Goal: Task Accomplishment & Management: Use online tool/utility

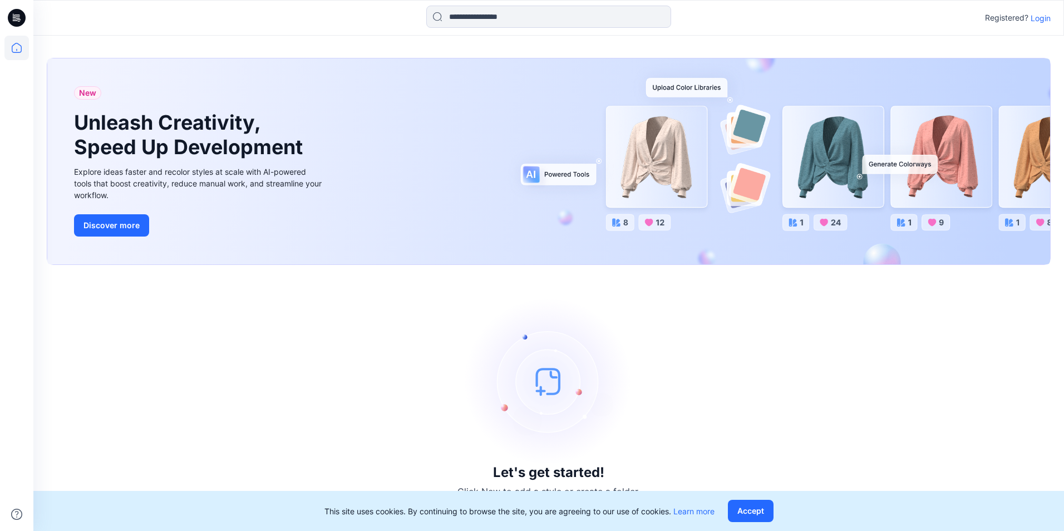
click at [1040, 16] on p "Login" at bounding box center [1040, 18] width 20 height 12
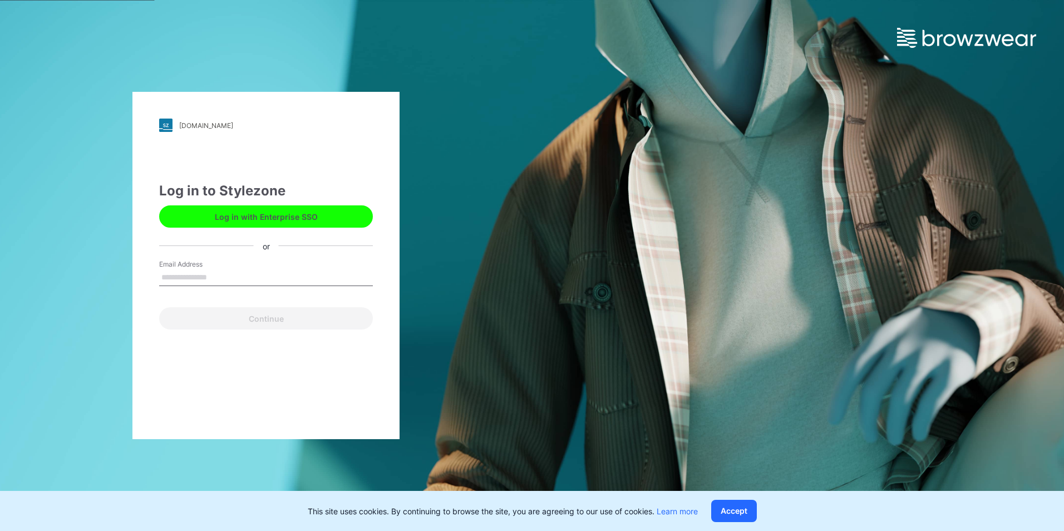
drag, startPoint x: 210, startPoint y: 272, endPoint x: 210, endPoint y: 278, distance: 6.1
click at [210, 272] on input "Email Address" at bounding box center [266, 277] width 214 height 17
type input "**********"
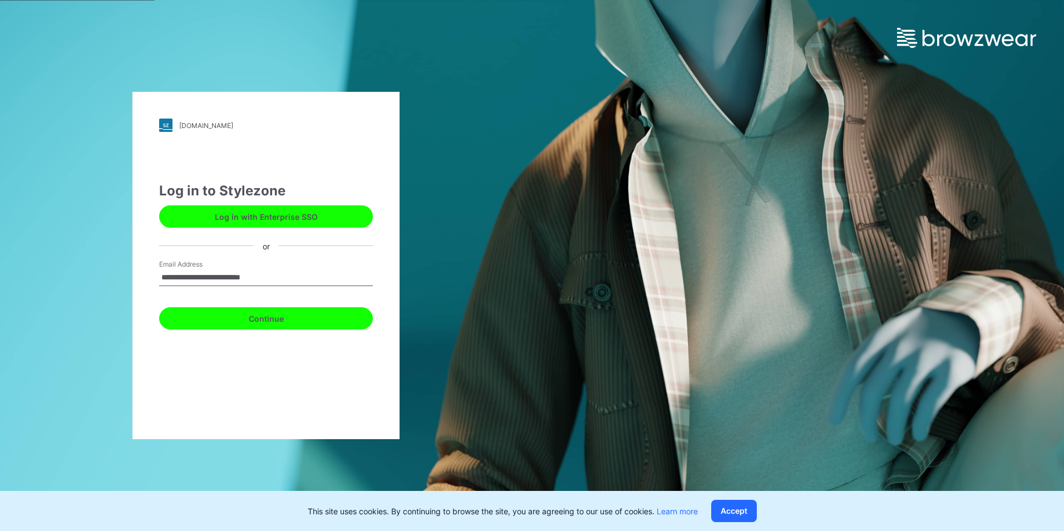
click at [256, 319] on button "Continue" at bounding box center [266, 318] width 214 height 22
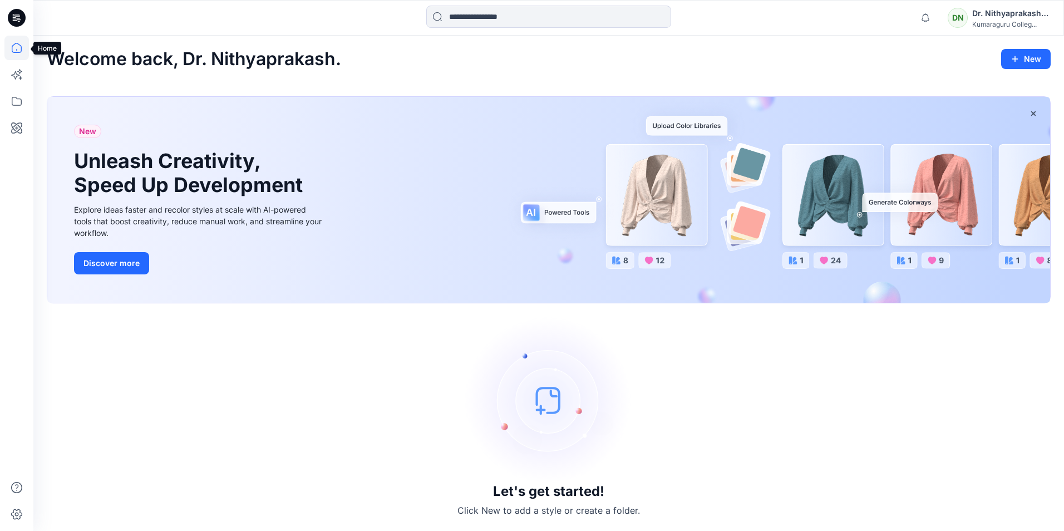
click at [17, 48] on icon at bounding box center [16, 48] width 24 height 24
click at [101, 255] on button "Discover more" at bounding box center [111, 263] width 75 height 22
click at [29, 80] on div at bounding box center [16, 265] width 33 height 531
click at [18, 73] on icon at bounding box center [16, 74] width 24 height 24
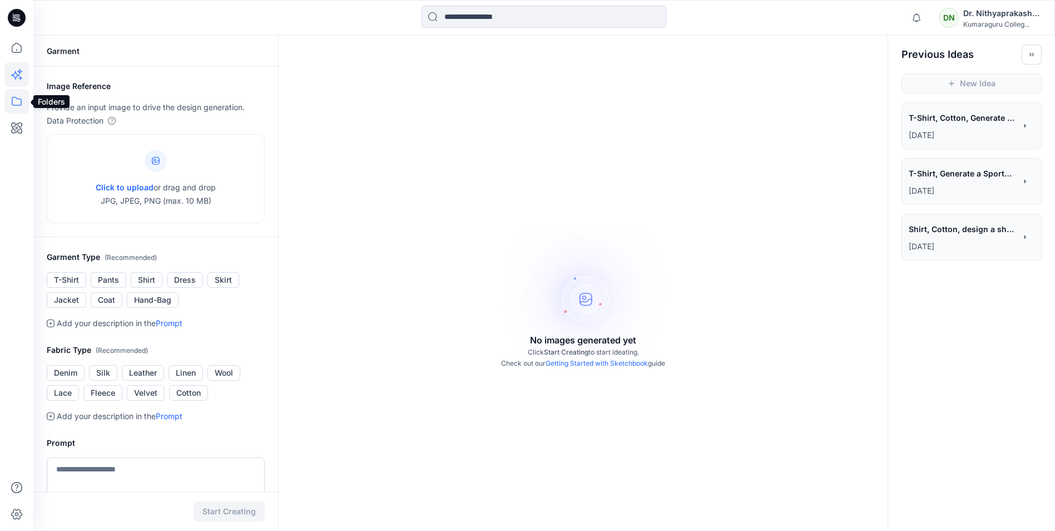
click at [14, 102] on icon at bounding box center [16, 101] width 24 height 24
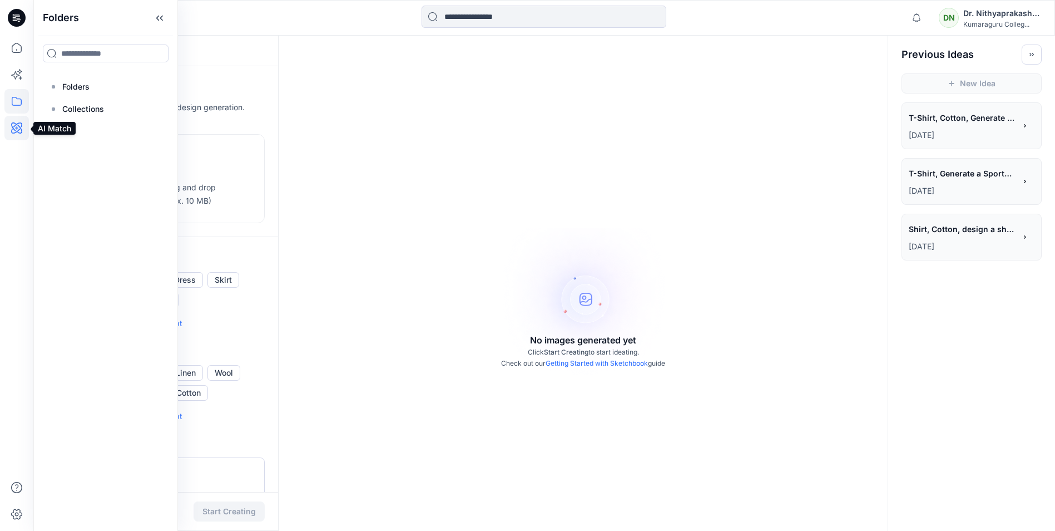
click at [17, 134] on icon at bounding box center [16, 128] width 24 height 24
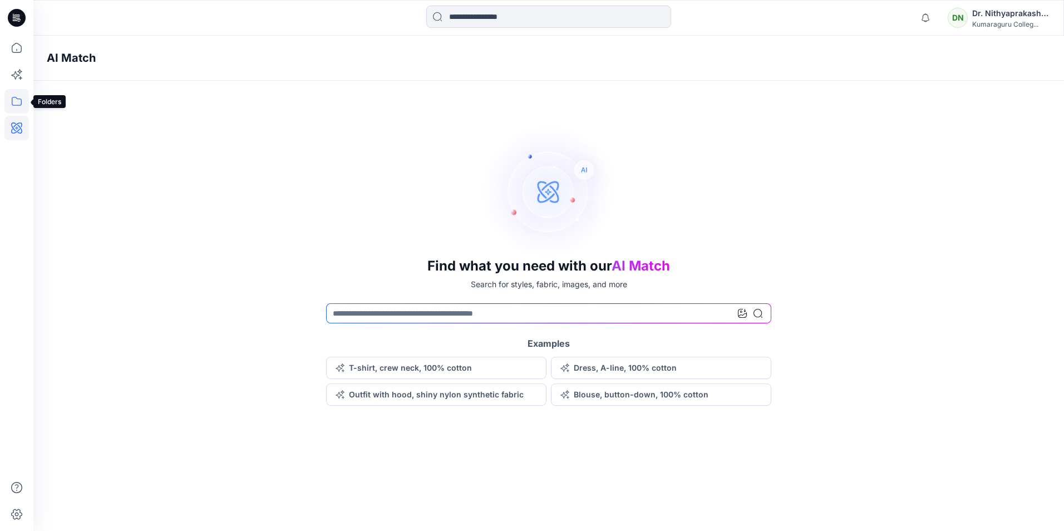
click at [21, 101] on icon at bounding box center [16, 101] width 24 height 24
click at [100, 112] on p "Collections" at bounding box center [83, 108] width 42 height 13
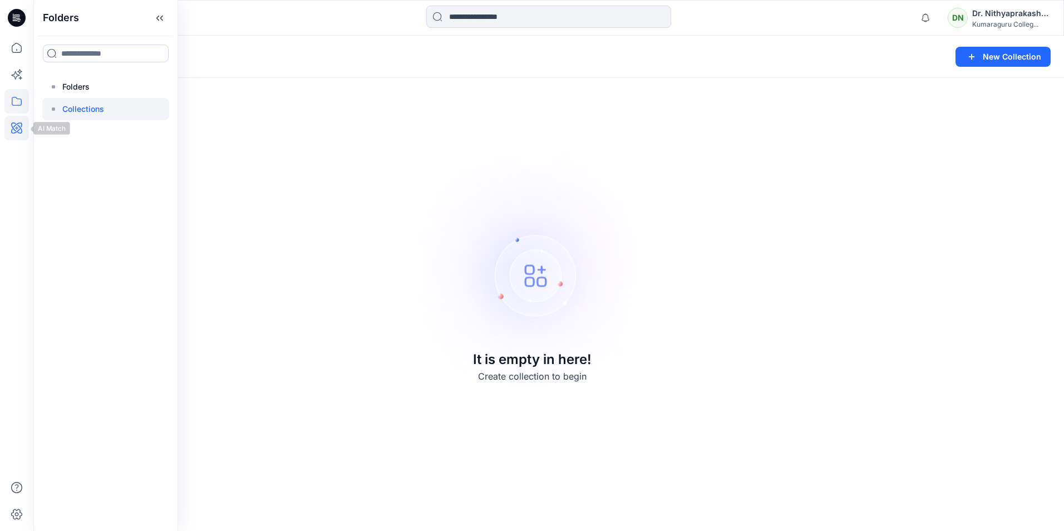
click at [12, 122] on icon at bounding box center [16, 128] width 24 height 24
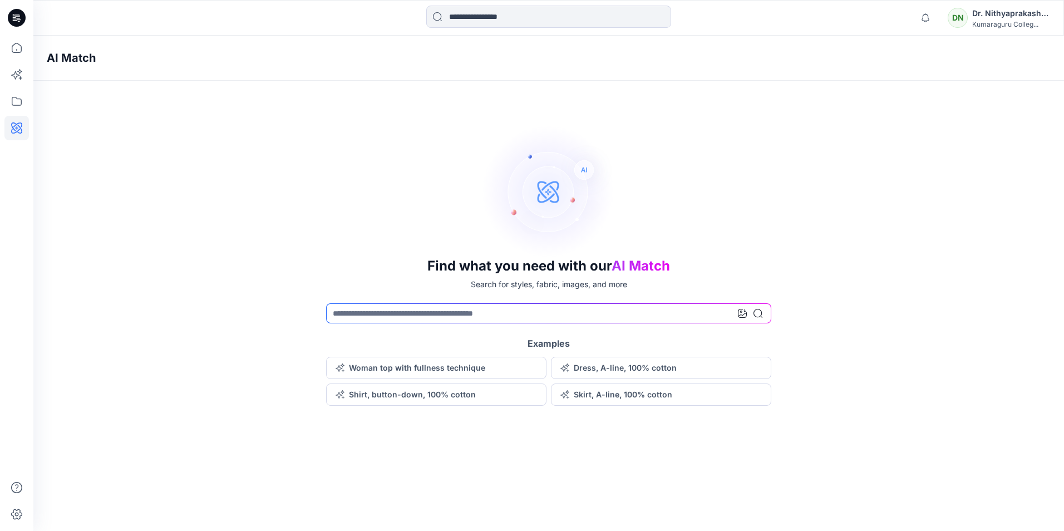
click at [29, 80] on div at bounding box center [16, 265] width 33 height 531
click at [411, 369] on button "Woman top with fullness technique" at bounding box center [436, 368] width 220 height 22
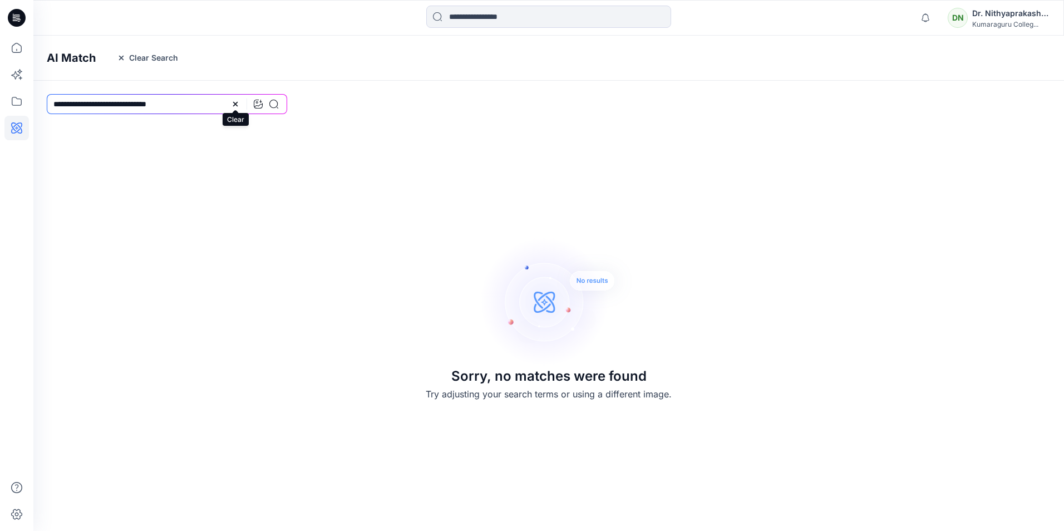
click at [234, 103] on icon at bounding box center [235, 104] width 4 height 4
click at [164, 60] on button "Clear Search" at bounding box center [148, 58] width 76 height 18
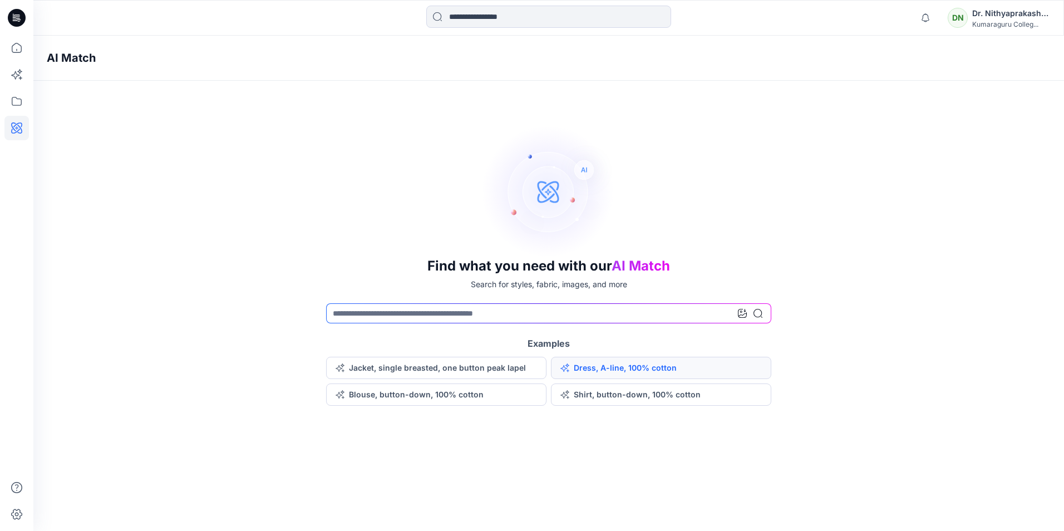
click at [599, 367] on button "Dress, A-line, 100% cotton" at bounding box center [661, 368] width 220 height 22
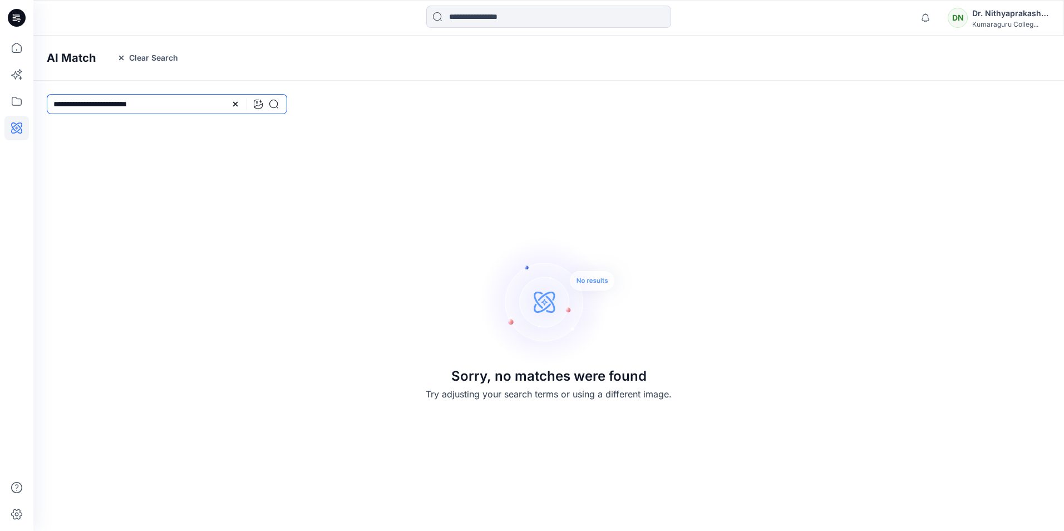
drag, startPoint x: 206, startPoint y: 96, endPoint x: 104, endPoint y: 98, distance: 101.8
click at [104, 98] on input "**********" at bounding box center [167, 104] width 240 height 20
type input "**********"
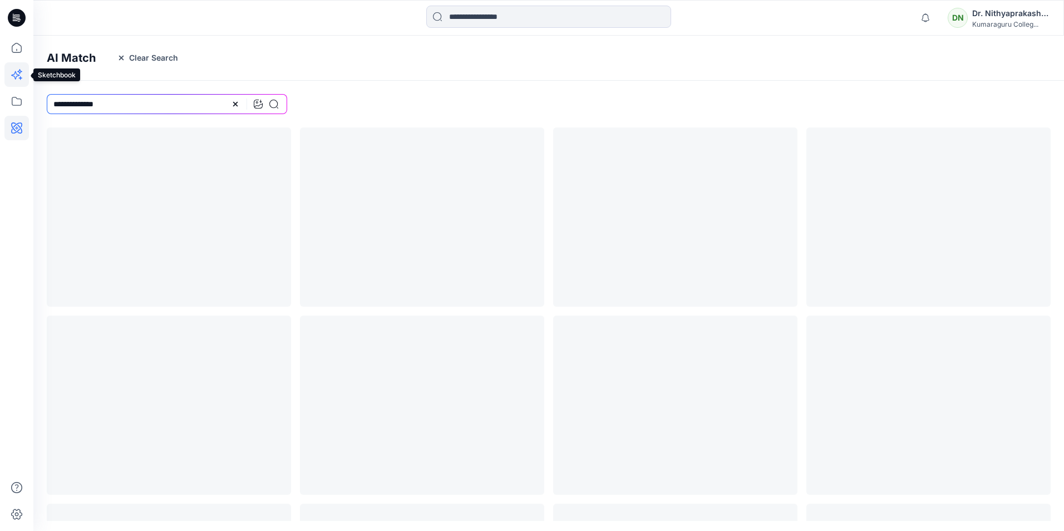
click at [19, 71] on icon at bounding box center [16, 74] width 24 height 24
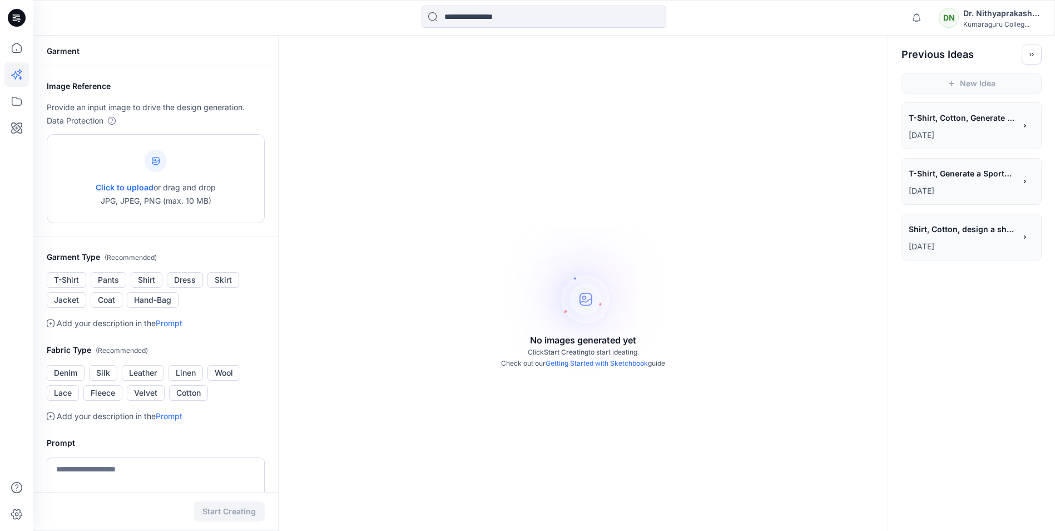
click at [136, 173] on div "Click to upload or drag and drop JPG, JPEG, PNG (max. 10 MB)" at bounding box center [156, 178] width 120 height 85
type input "**********"
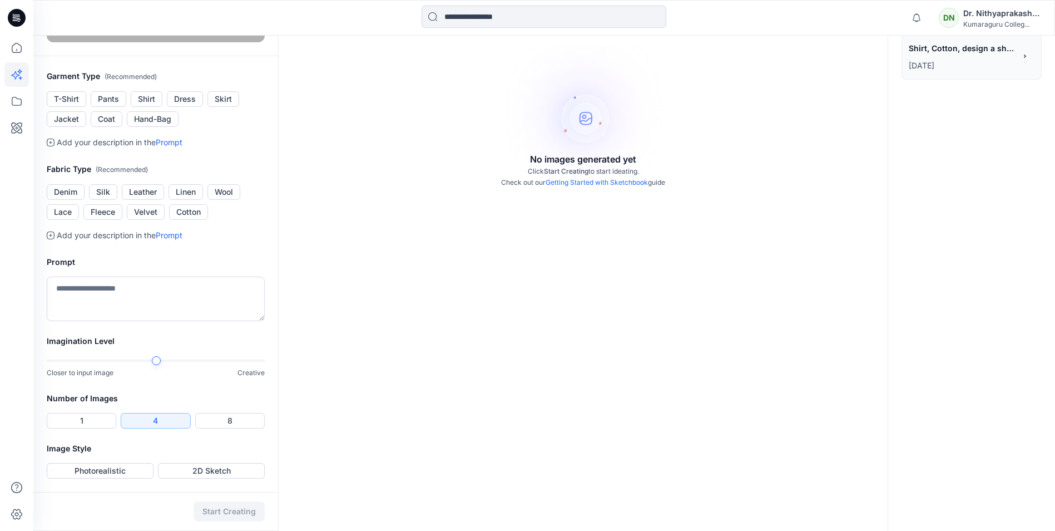
scroll to position [223, 0]
click at [70, 107] on button "T-Shirt" at bounding box center [66, 99] width 39 height 16
click at [152, 107] on button "Shirt" at bounding box center [147, 99] width 32 height 16
click at [105, 200] on button "Silk" at bounding box center [103, 192] width 28 height 16
drag, startPoint x: 55, startPoint y: 272, endPoint x: 105, endPoint y: 349, distance: 92.4
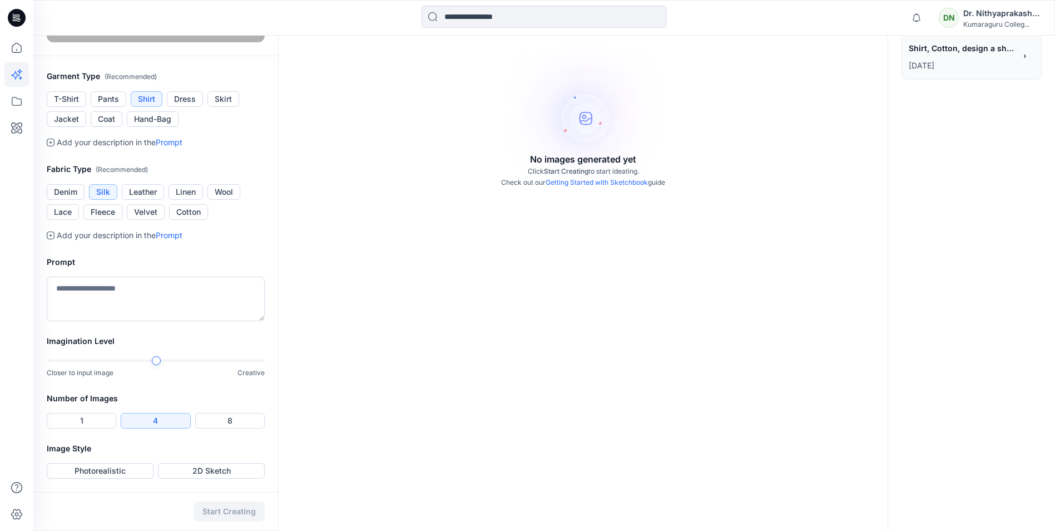
click at [54, 269] on h2 "Prompt" at bounding box center [156, 261] width 218 height 13
click at [93, 290] on textarea at bounding box center [156, 298] width 218 height 45
click at [127, 472] on button "Photorealistic" at bounding box center [100, 471] width 107 height 16
click at [216, 508] on button "Start Creating" at bounding box center [229, 511] width 71 height 20
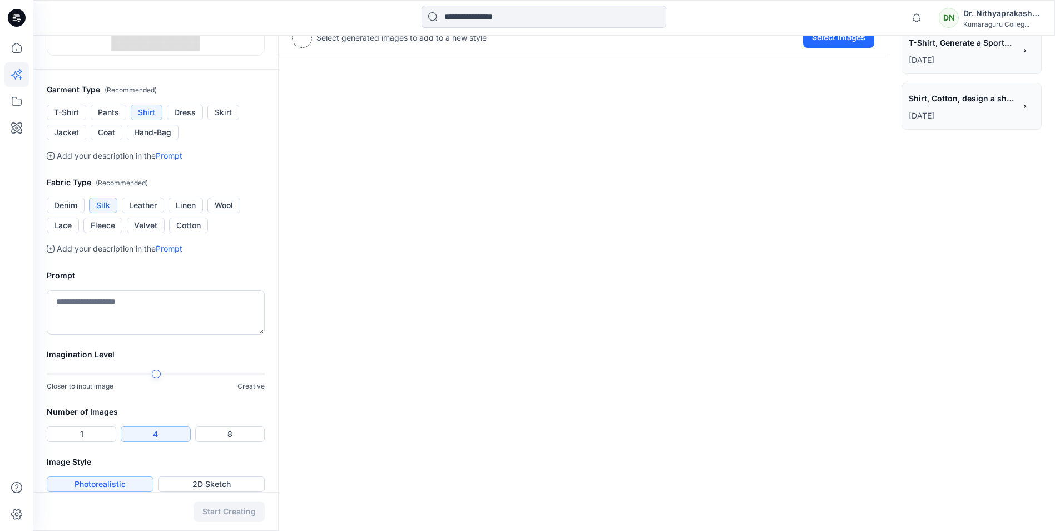
scroll to position [223, 0]
click at [186, 227] on button "Cotton" at bounding box center [188, 225] width 39 height 16
drag, startPoint x: 131, startPoint y: 294, endPoint x: 130, endPoint y: 306, distance: 11.7
click at [131, 297] on textarea at bounding box center [156, 311] width 218 height 45
click at [130, 306] on textarea at bounding box center [156, 311] width 218 height 45
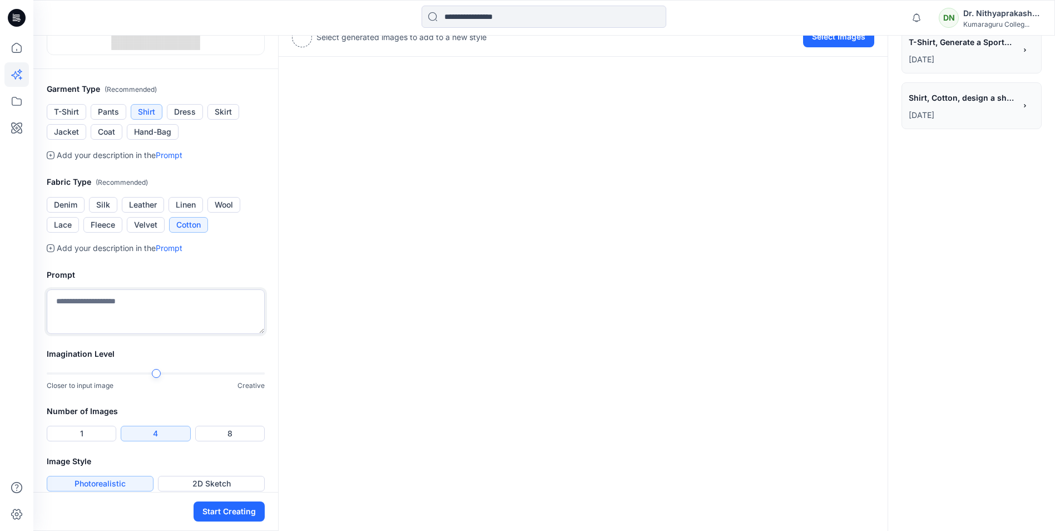
click at [122, 295] on textarea at bounding box center [156, 311] width 218 height 45
type textarea "**********"
click at [167, 429] on button "4" at bounding box center [156, 434] width 70 height 16
click at [211, 507] on button "Start Creating" at bounding box center [229, 511] width 71 height 20
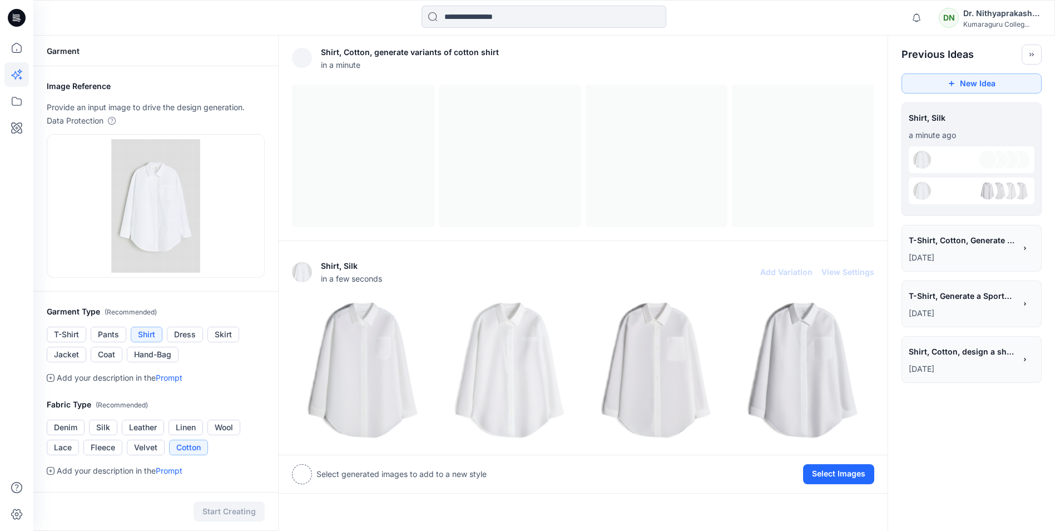
scroll to position [4, 0]
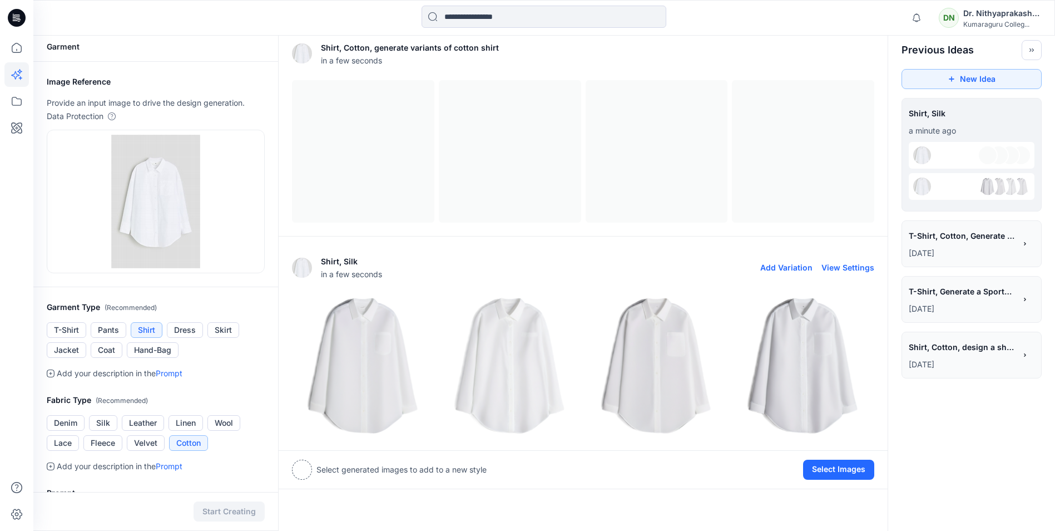
click at [730, 342] on div at bounding box center [583, 365] width 582 height 142
click at [650, 378] on img at bounding box center [656, 365] width 141 height 141
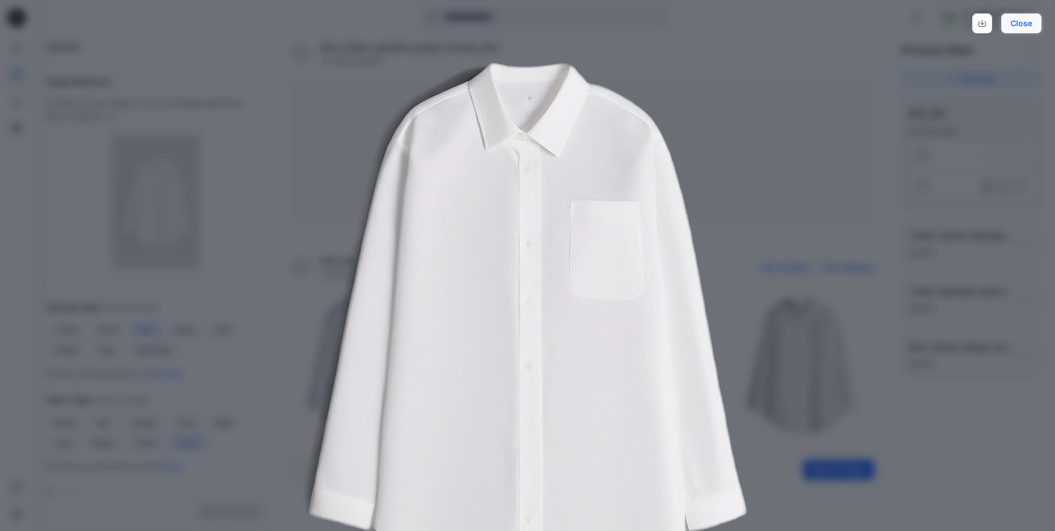
click at [1014, 21] on button "Close" at bounding box center [1021, 23] width 41 height 20
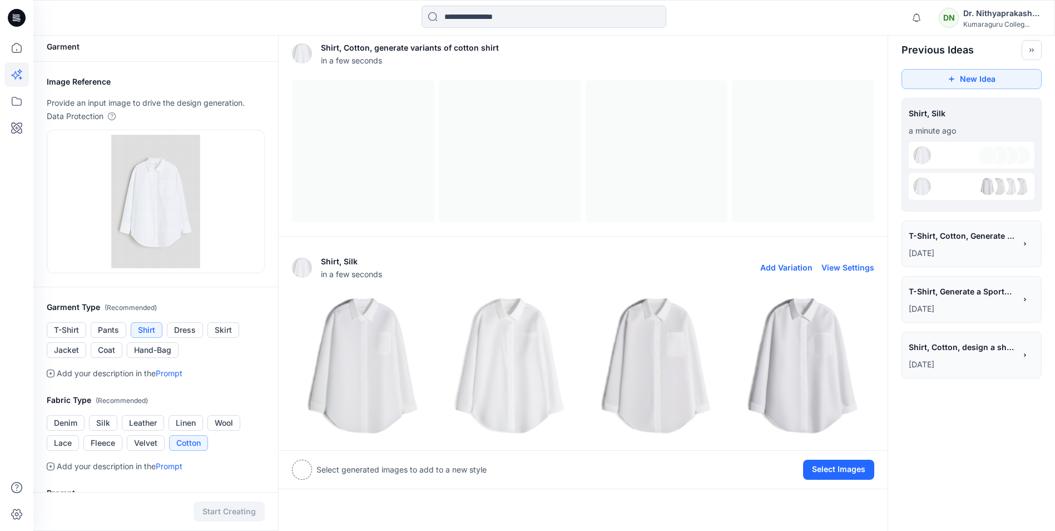
click at [813, 378] on img at bounding box center [803, 365] width 141 height 141
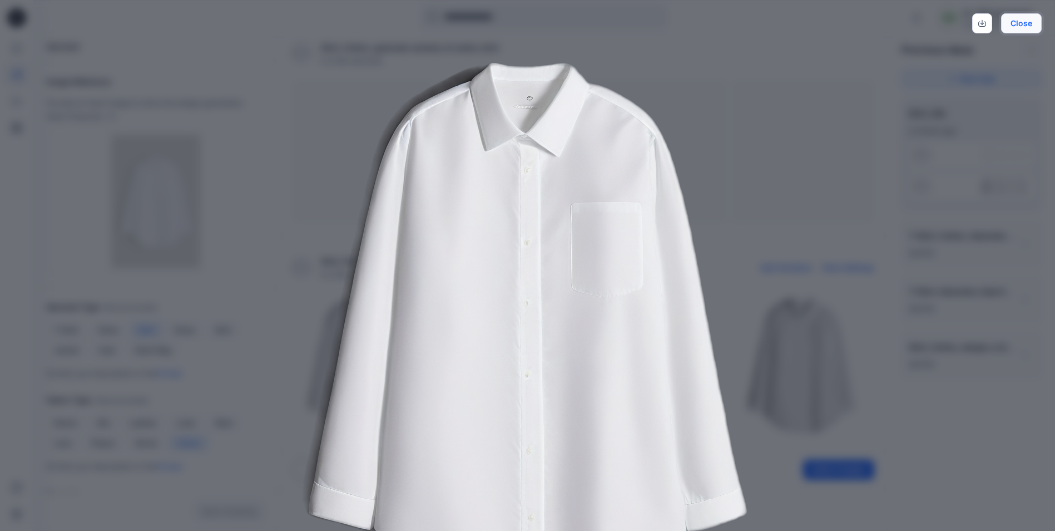
click at [1022, 26] on button "Close" at bounding box center [1021, 23] width 41 height 20
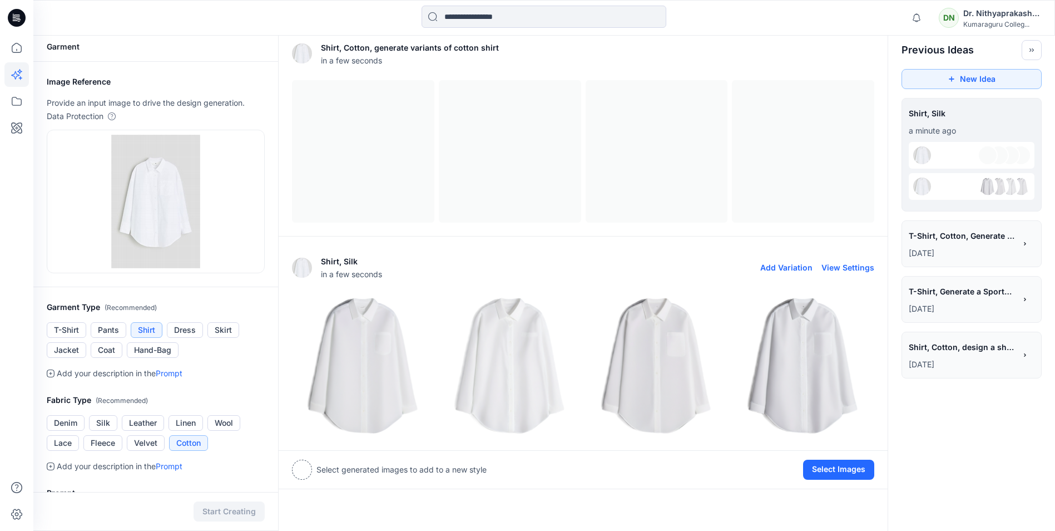
click at [532, 350] on img at bounding box center [509, 365] width 141 height 141
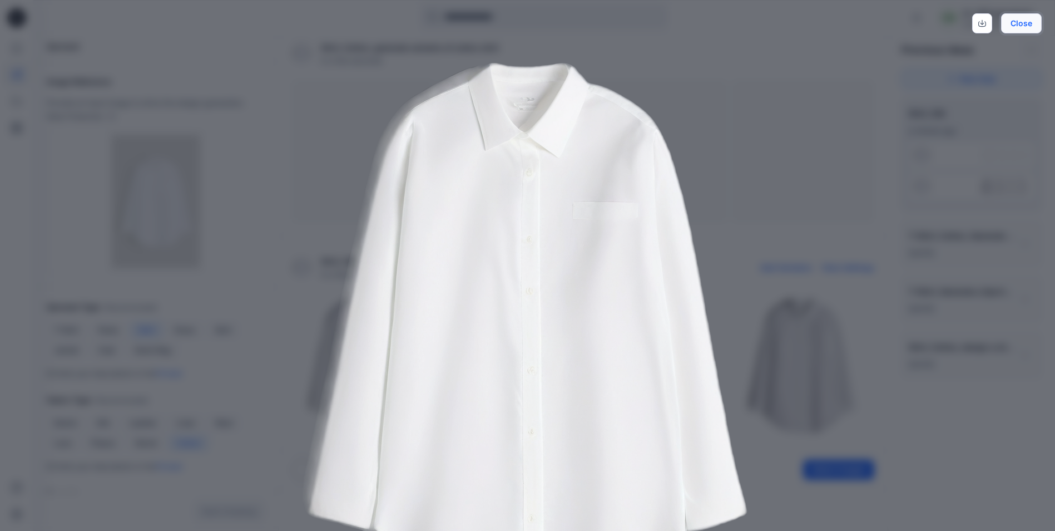
click at [1031, 22] on button "Close" at bounding box center [1021, 23] width 41 height 20
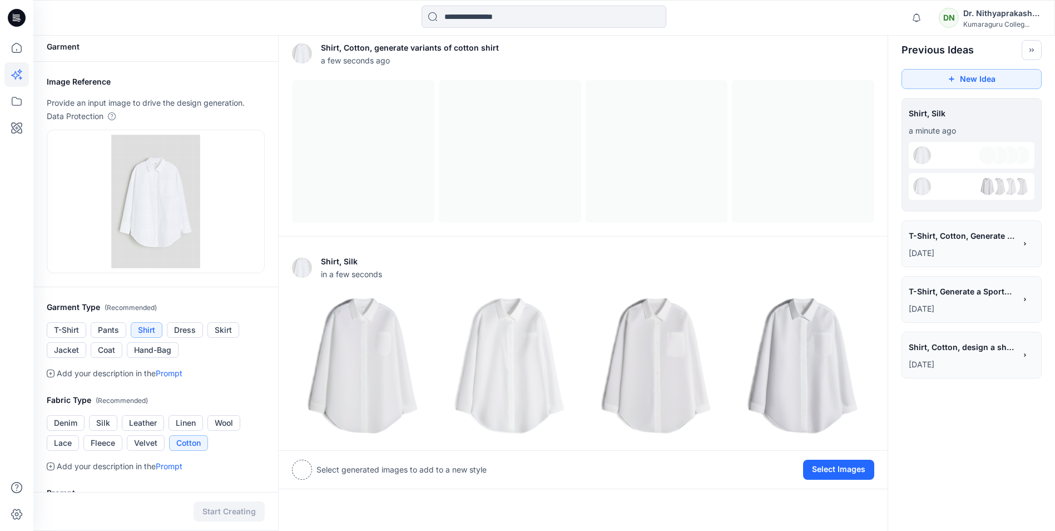
click at [991, 184] on img at bounding box center [988, 186] width 18 height 18
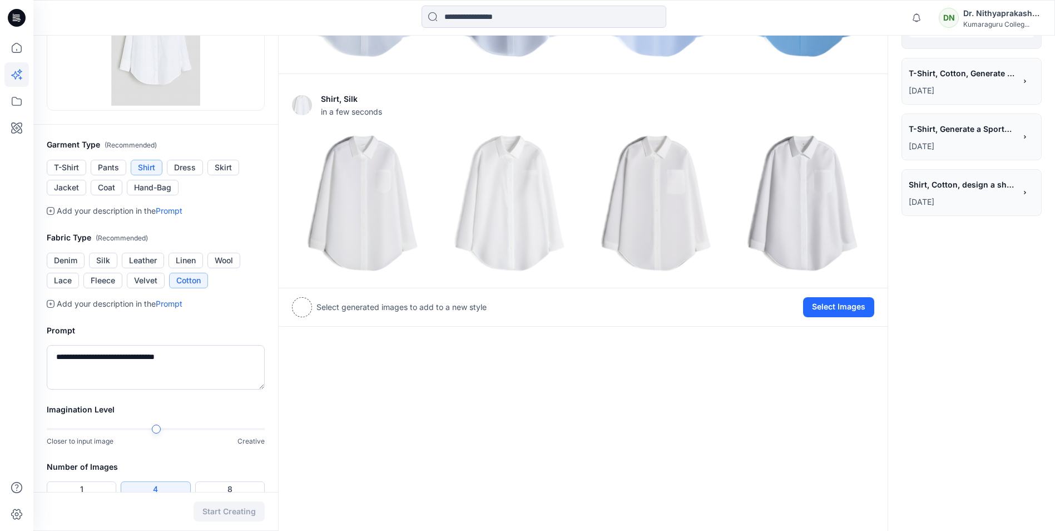
scroll to position [0, 0]
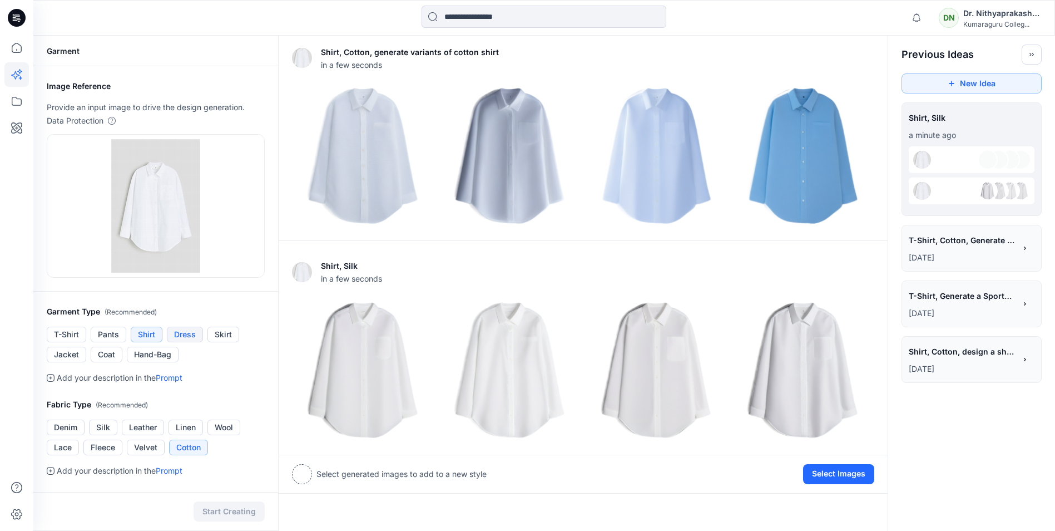
click at [186, 332] on button "Dress" at bounding box center [185, 335] width 36 height 16
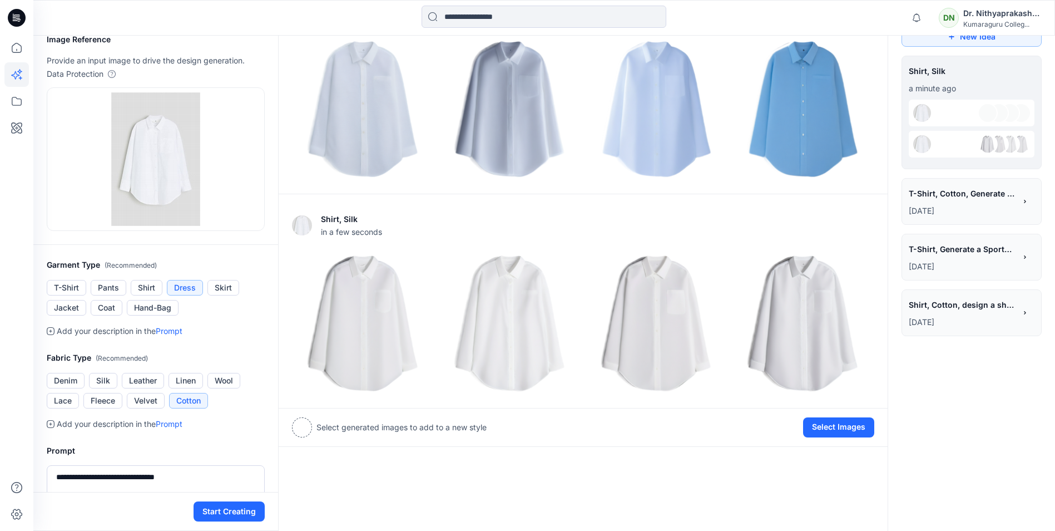
scroll to position [167, 0]
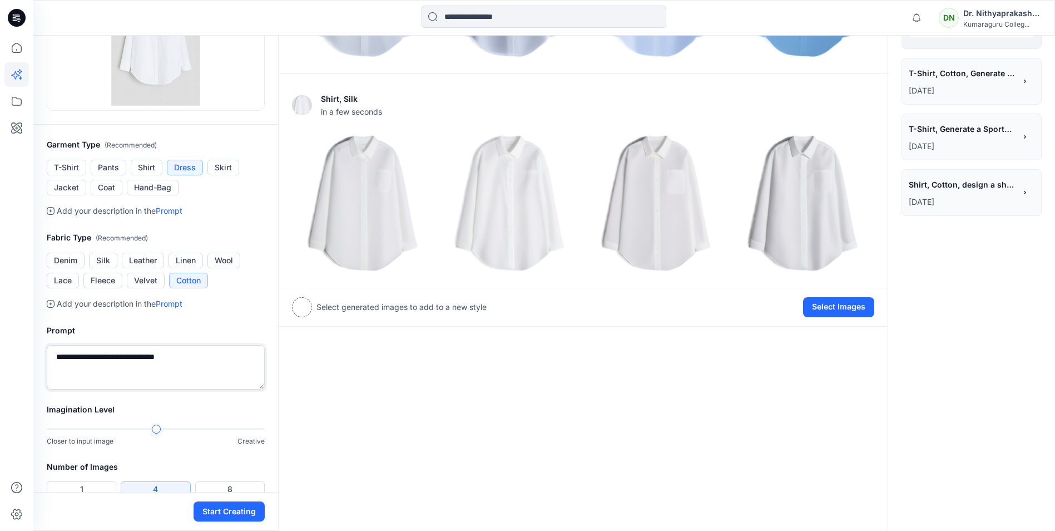
drag, startPoint x: 181, startPoint y: 354, endPoint x: 160, endPoint y: 355, distance: 21.2
click at [160, 355] on textarea "**********" at bounding box center [156, 367] width 218 height 45
type textarea "**********"
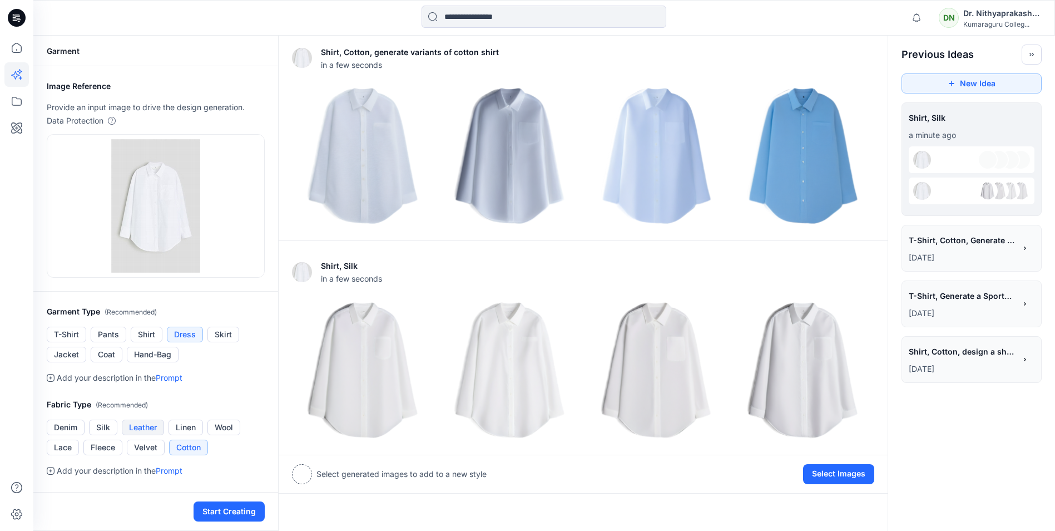
scroll to position [223, 0]
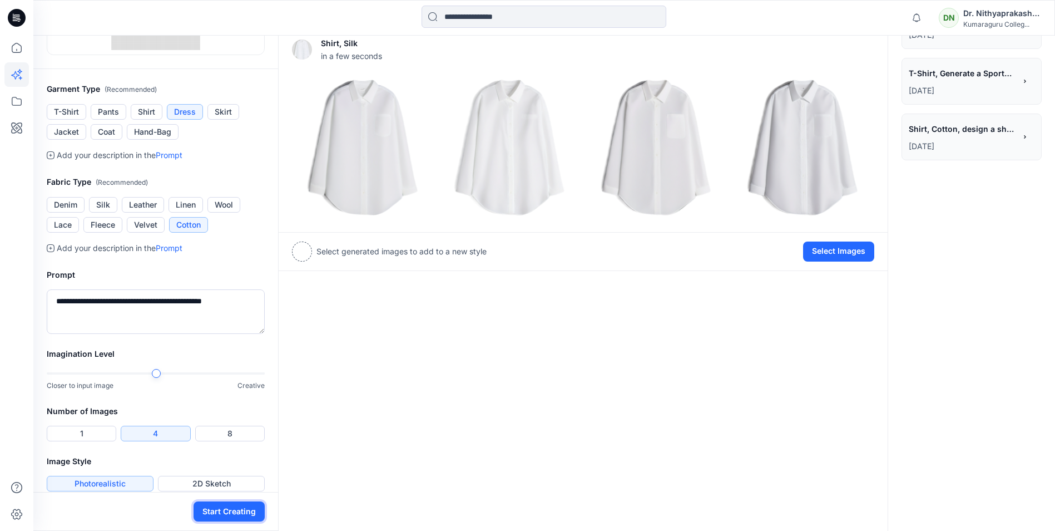
click at [229, 511] on button "Start Creating" at bounding box center [229, 511] width 71 height 20
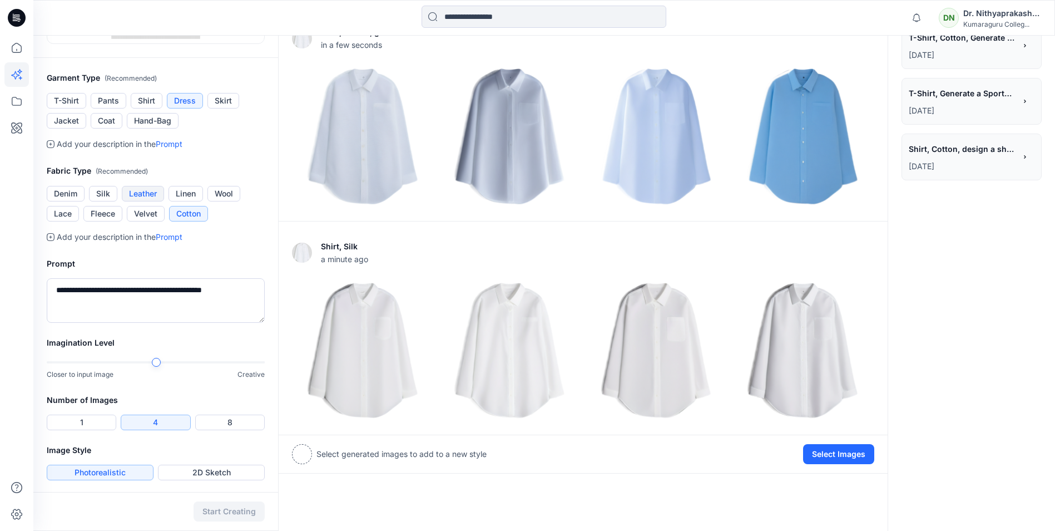
scroll to position [235, 0]
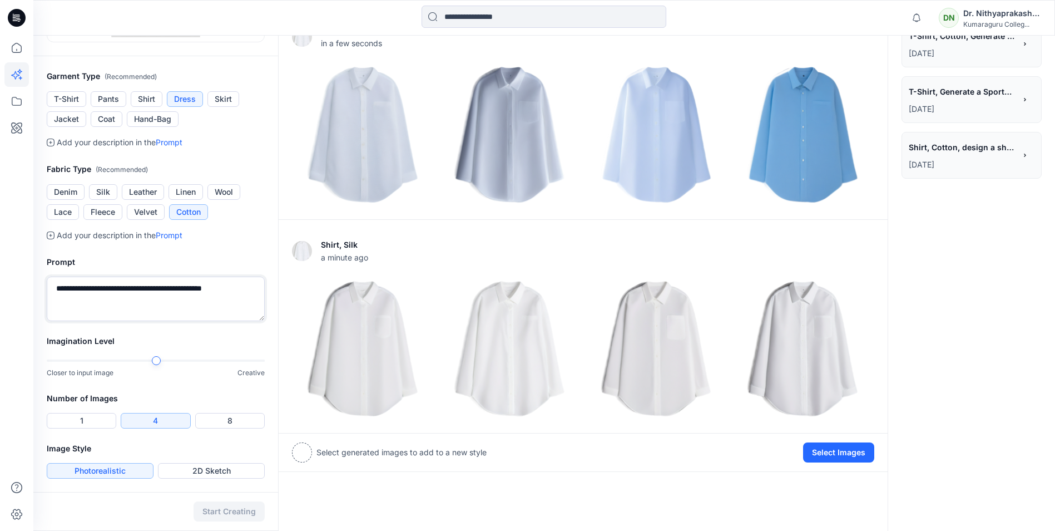
click at [147, 292] on textarea "**********" at bounding box center [156, 298] width 218 height 45
drag, startPoint x: 49, startPoint y: 290, endPoint x: 248, endPoint y: 285, distance: 199.2
click at [248, 285] on textarea "**********" at bounding box center [156, 298] width 218 height 45
type textarea "**********"
click at [226, 511] on button "Start Creating" at bounding box center [229, 511] width 71 height 20
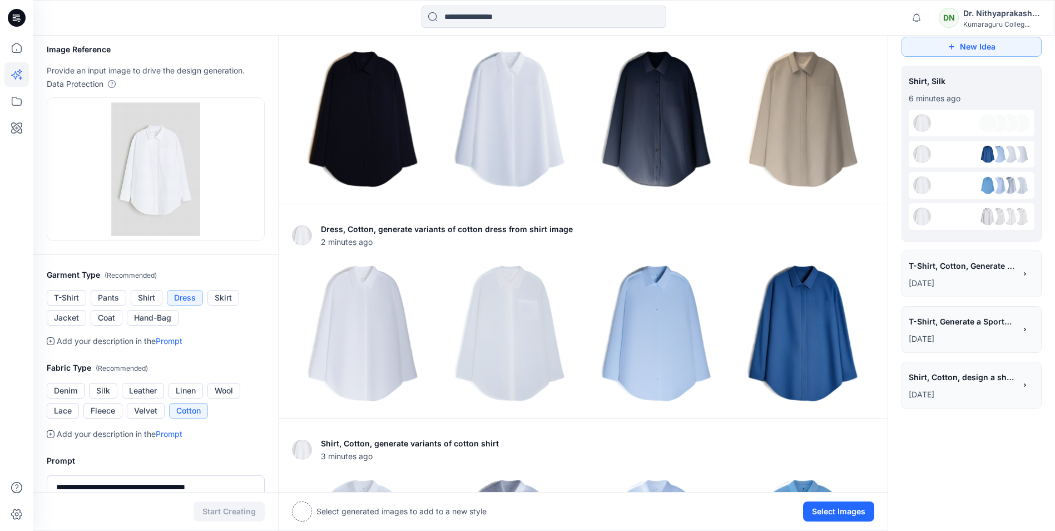
scroll to position [0, 0]
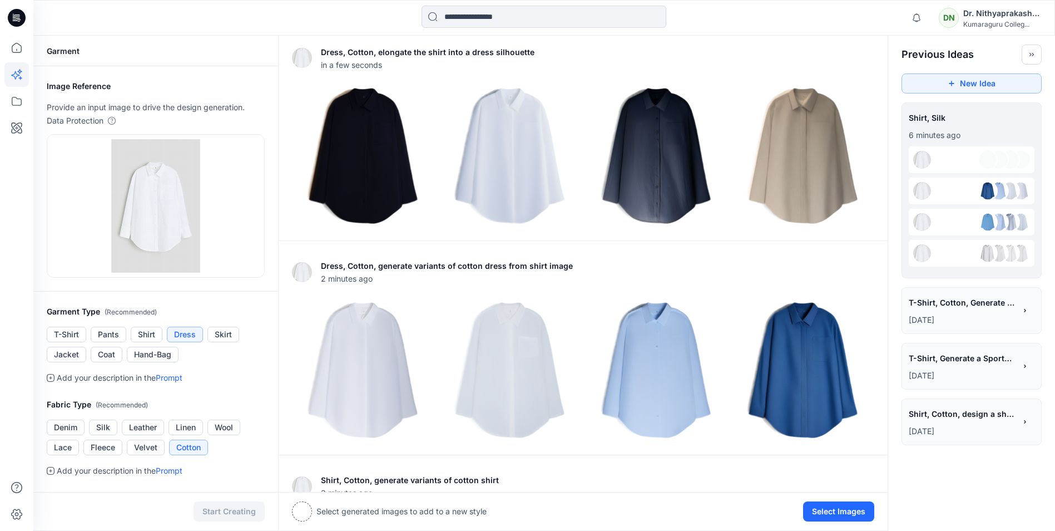
click at [223, 399] on h2 "Fabric Type ( Recommended )" at bounding box center [156, 405] width 218 height 14
click at [126, 497] on div "Start Creating" at bounding box center [155, 511] width 245 height 39
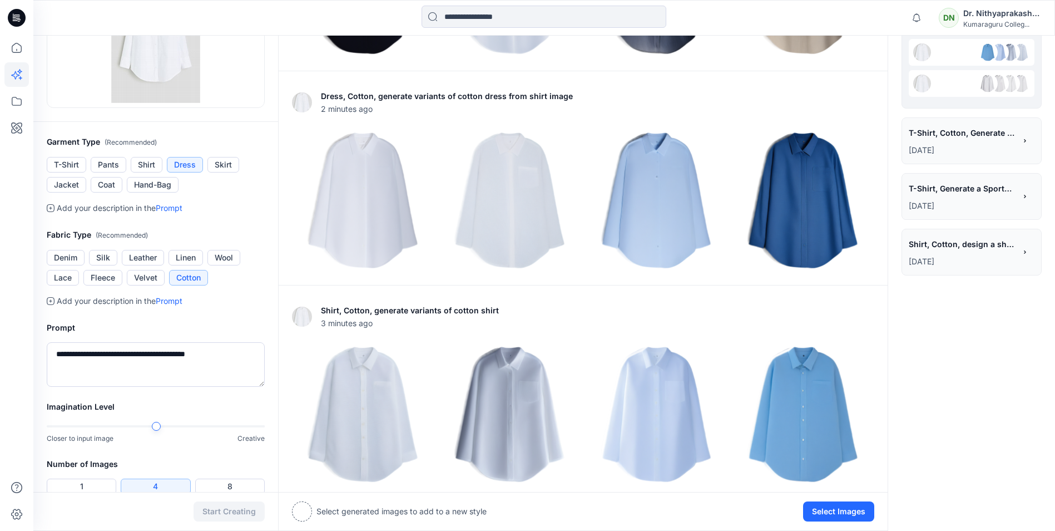
scroll to position [223, 0]
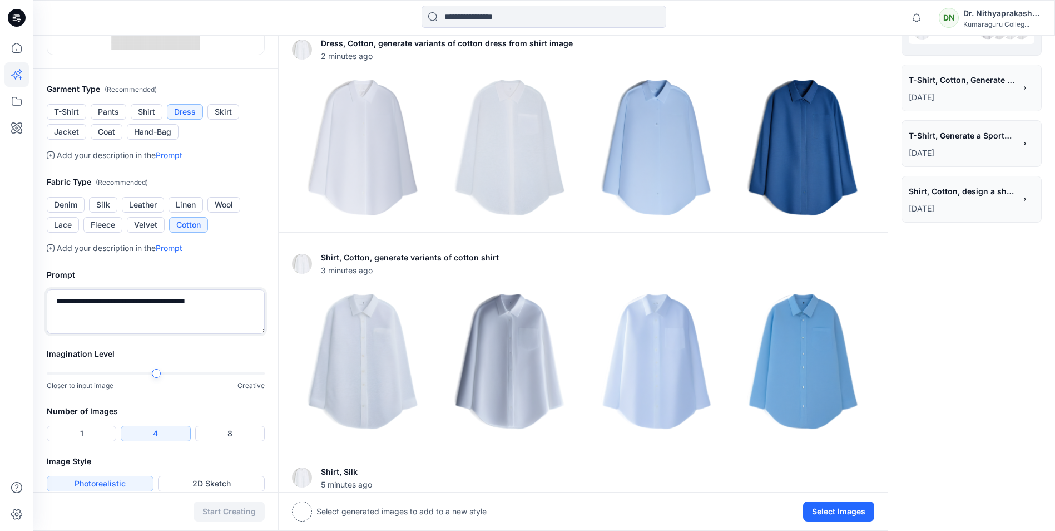
click at [122, 305] on textarea "**********" at bounding box center [156, 311] width 218 height 45
click at [229, 302] on textarea "**********" at bounding box center [156, 311] width 218 height 45
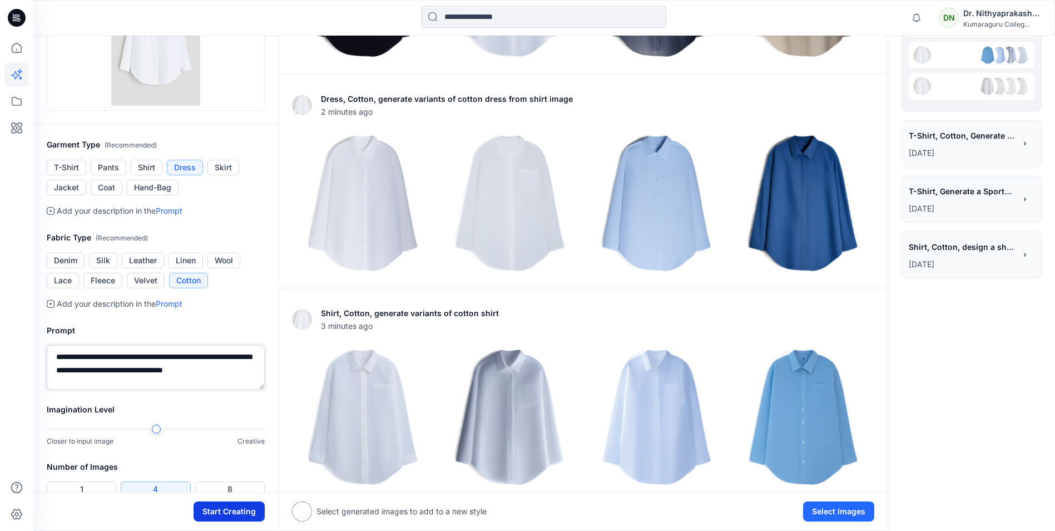
type textarea "**********"
click at [227, 510] on button "Start Creating" at bounding box center [229, 511] width 71 height 20
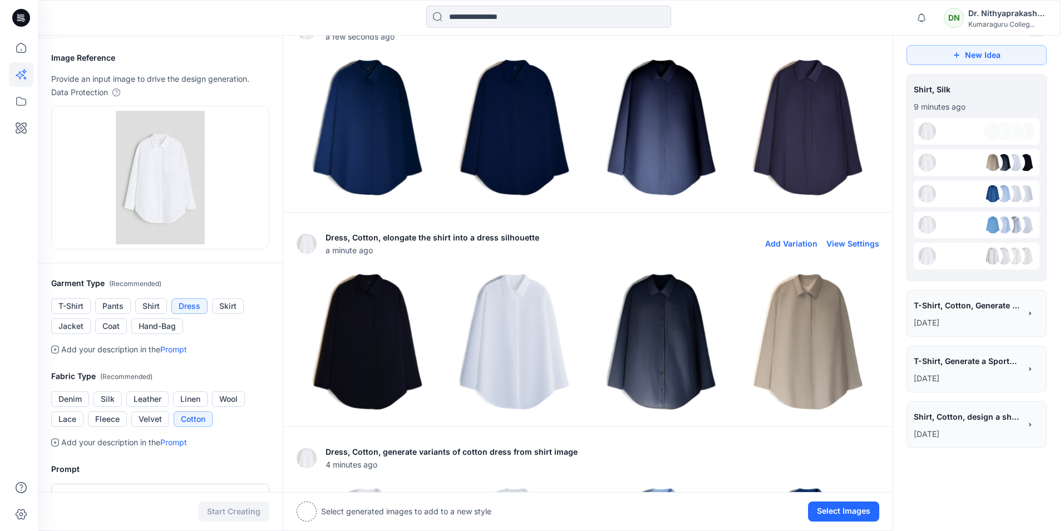
scroll to position [0, 0]
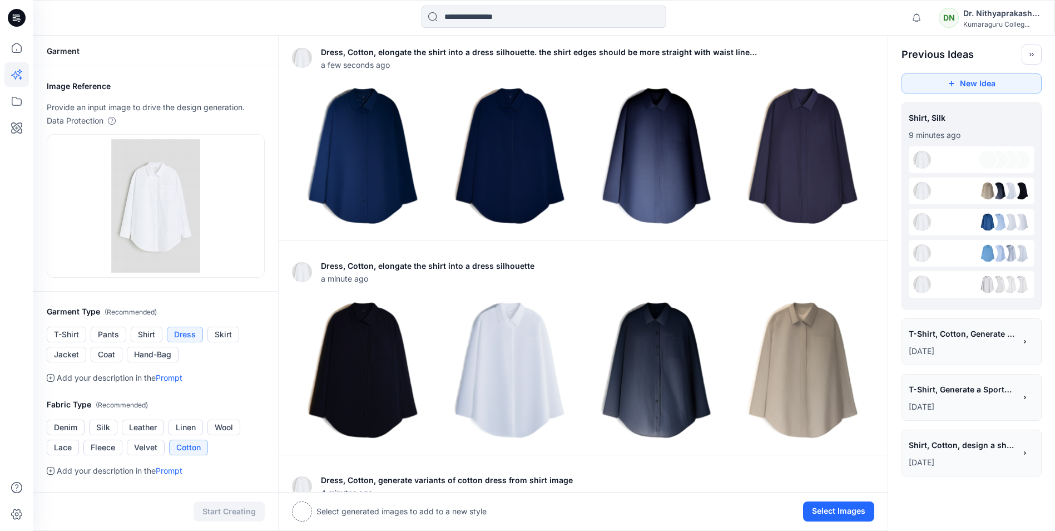
click at [1039, 15] on div "Dr. Nithyaprakash. V" at bounding box center [1002, 13] width 78 height 13
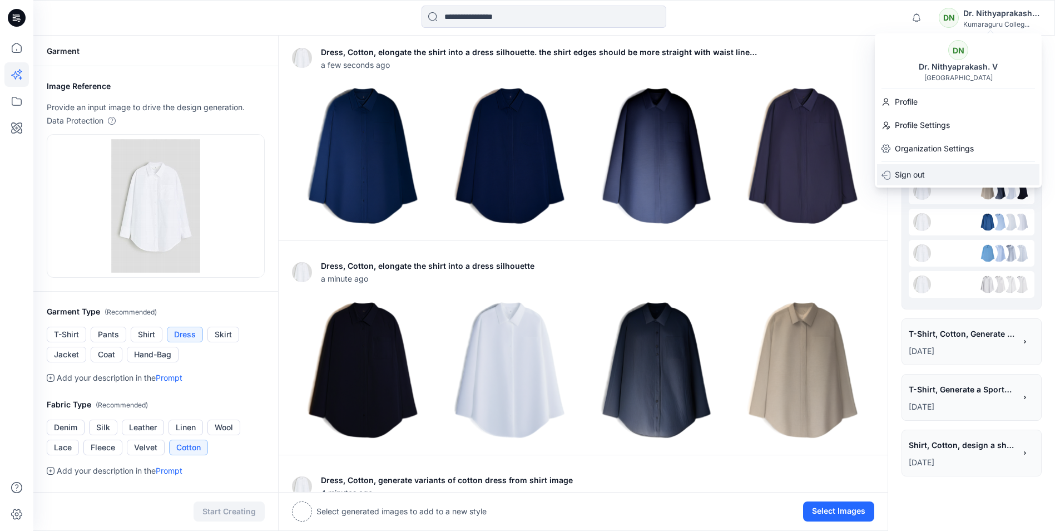
click at [906, 178] on p "Sign out" at bounding box center [910, 174] width 30 height 13
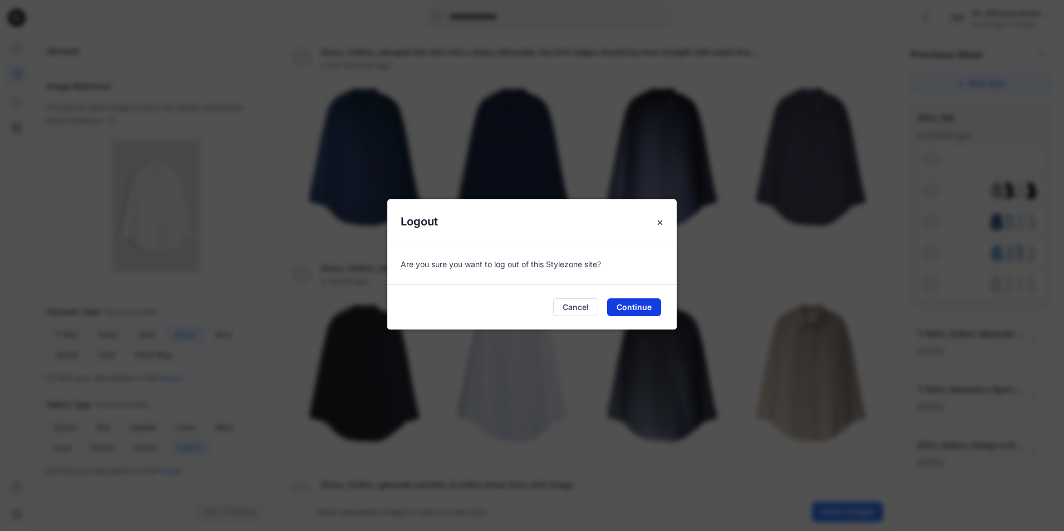
click at [631, 304] on button "Continue" at bounding box center [634, 307] width 54 height 18
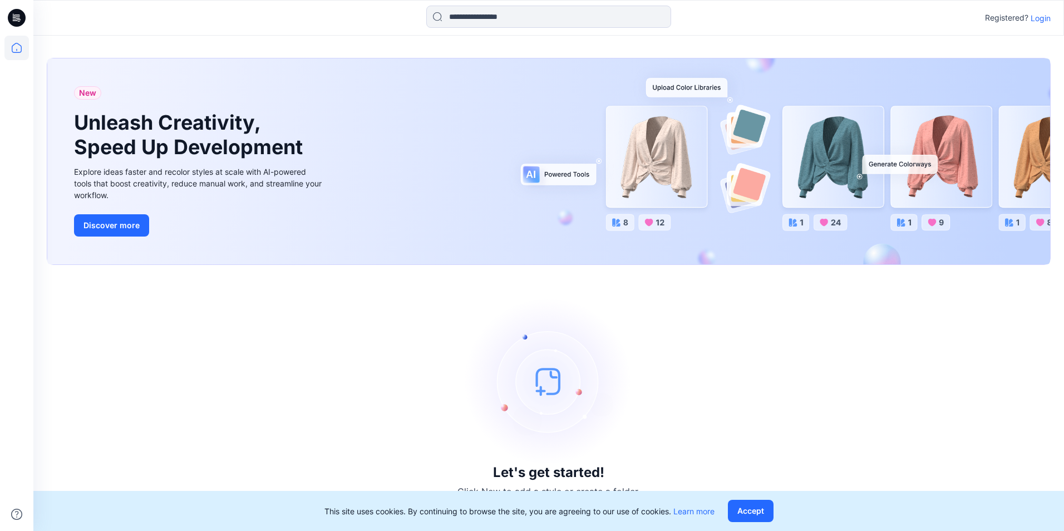
click at [822, 403] on div "Let's get started! Click New to add a style or create a folder." at bounding box center [549, 397] width 1004 height 239
